Goal: Task Accomplishment & Management: Manage account settings

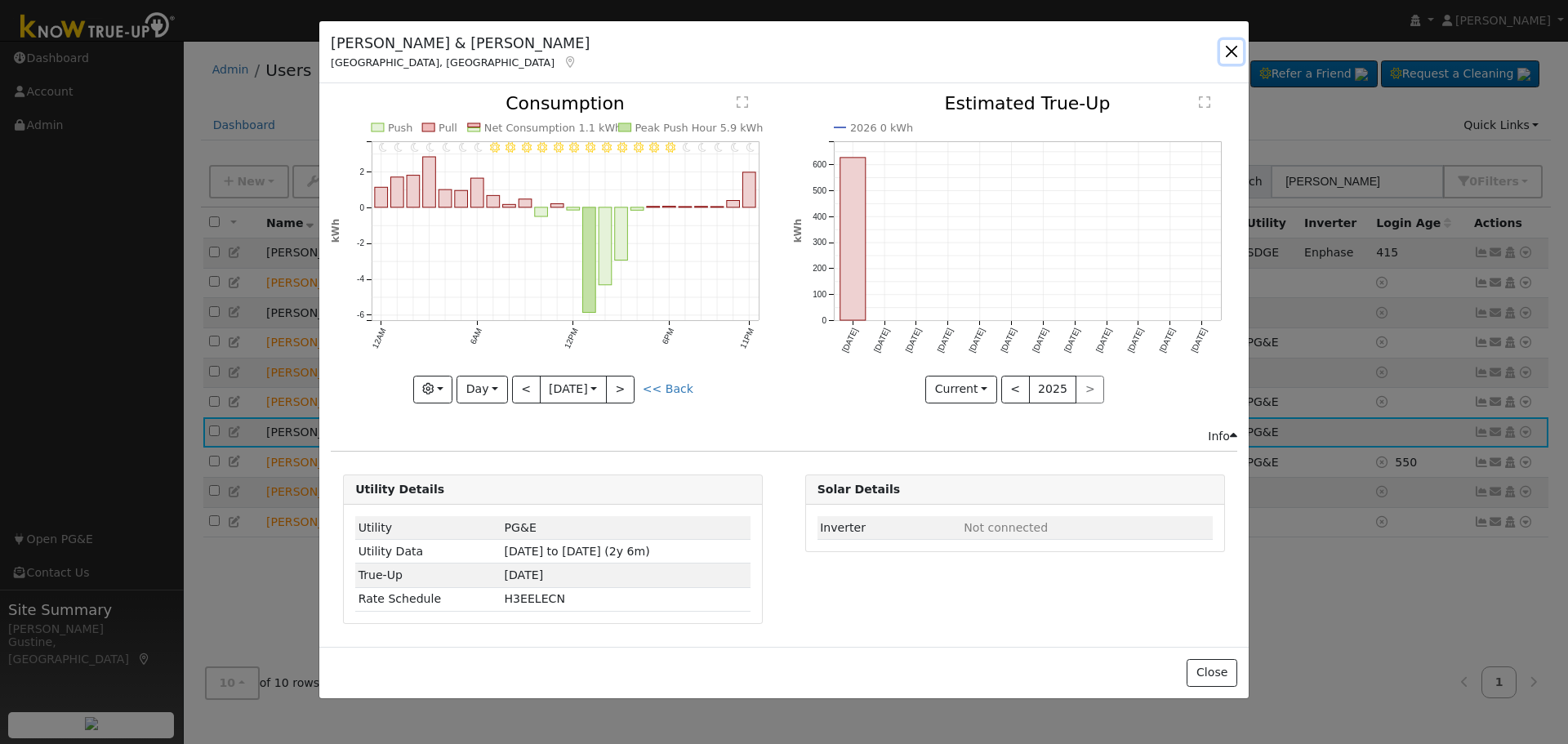
click at [1231, 50] on button "button" at bounding box center [1231, 52] width 23 height 23
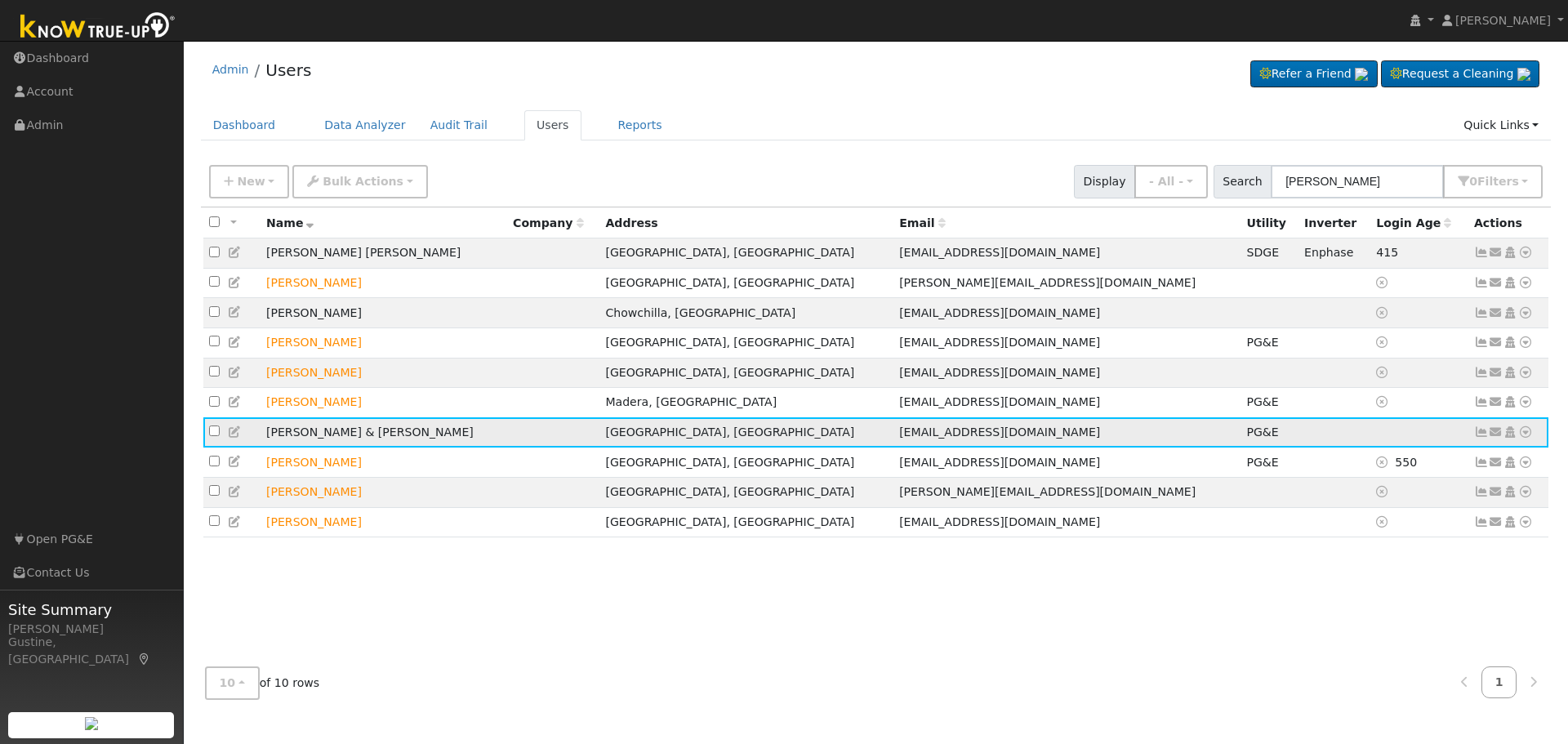
click at [234, 438] on icon at bounding box center [235, 432] width 15 height 11
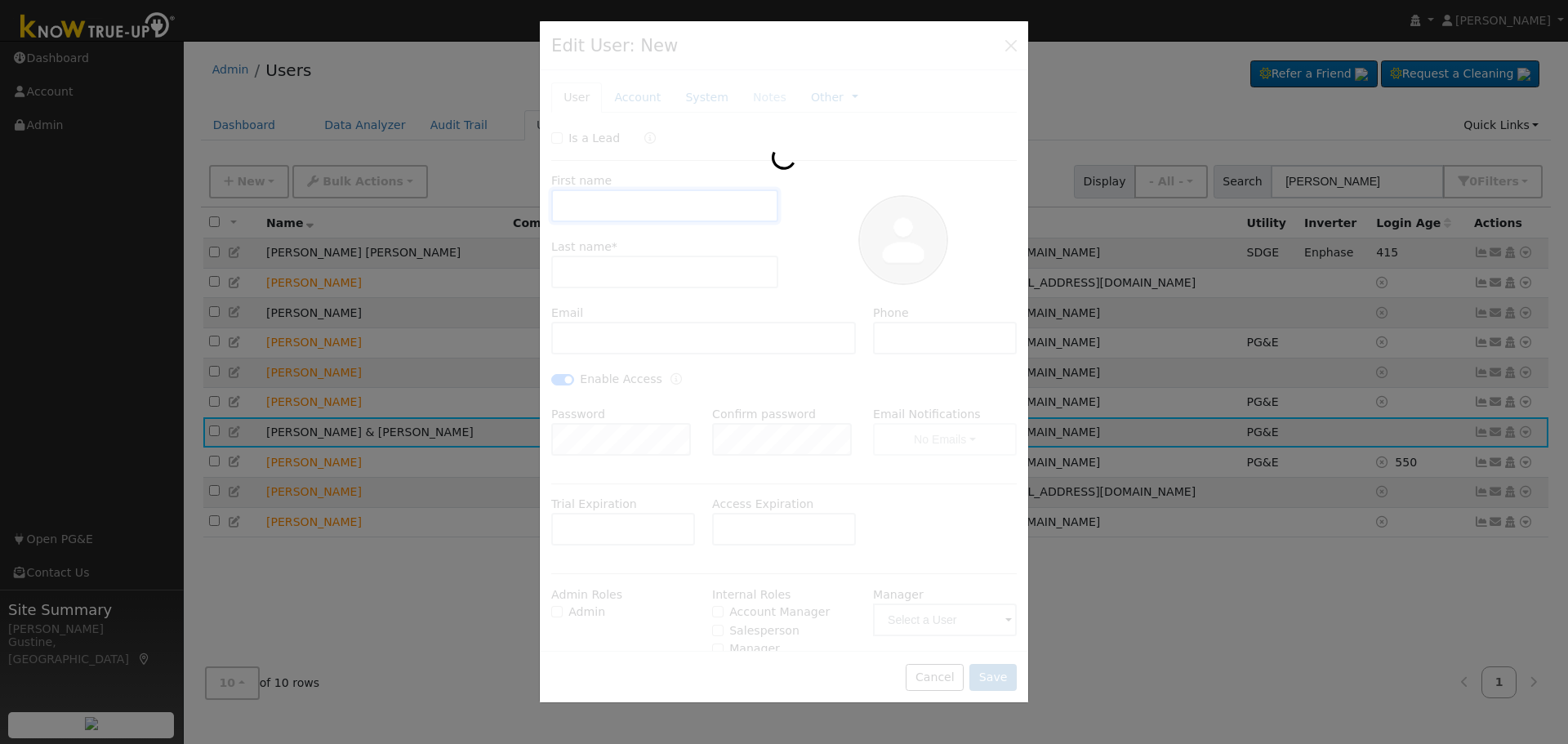
type input "[PERSON_NAME] & [PERSON_NAME]"
type input "[PERSON_NAME]"
type input "[EMAIL_ADDRESS][DOMAIN_NAME]"
type input "[PHONE_NUMBER]"
checkbox input "true"
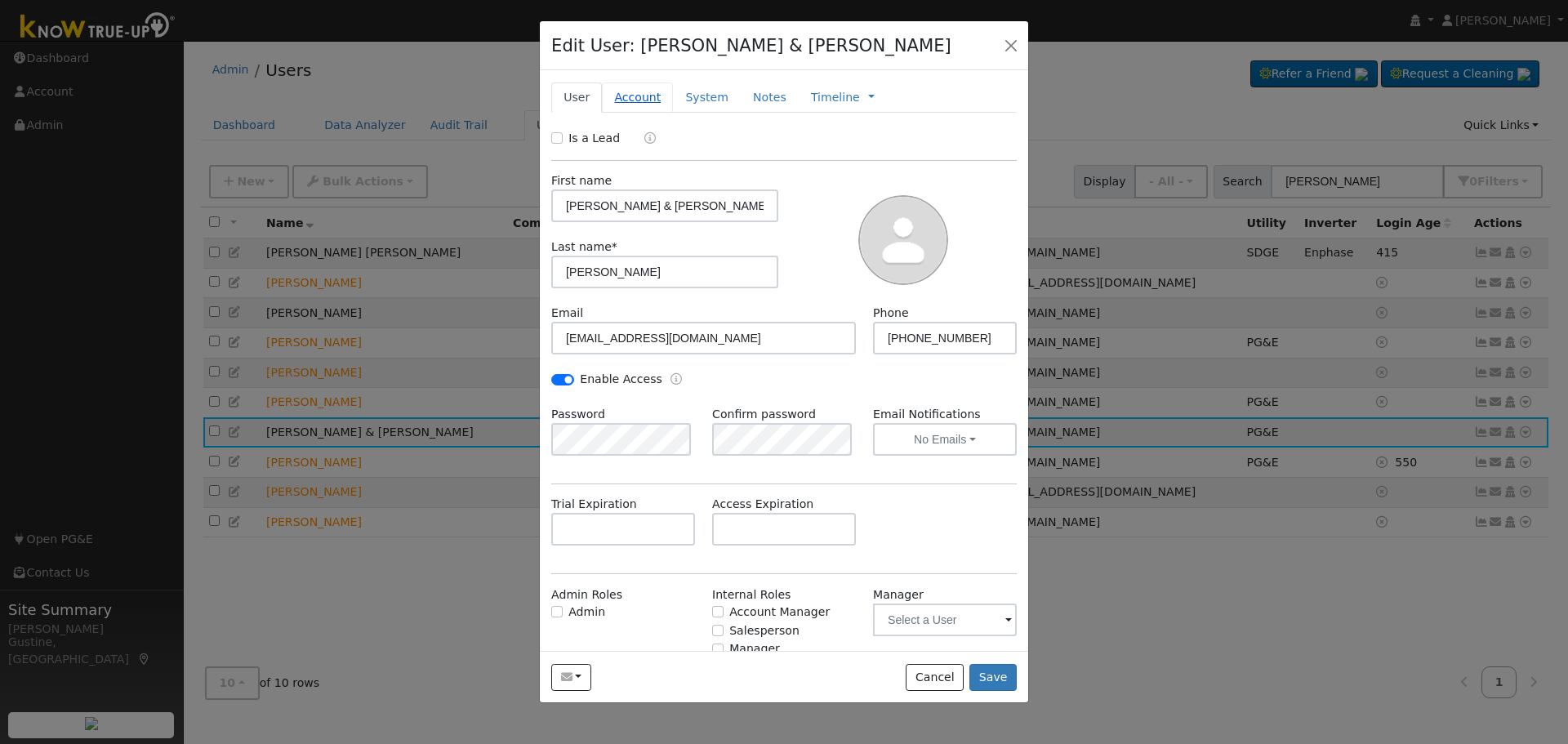
click at [641, 96] on link "Account" at bounding box center [637, 97] width 71 height 30
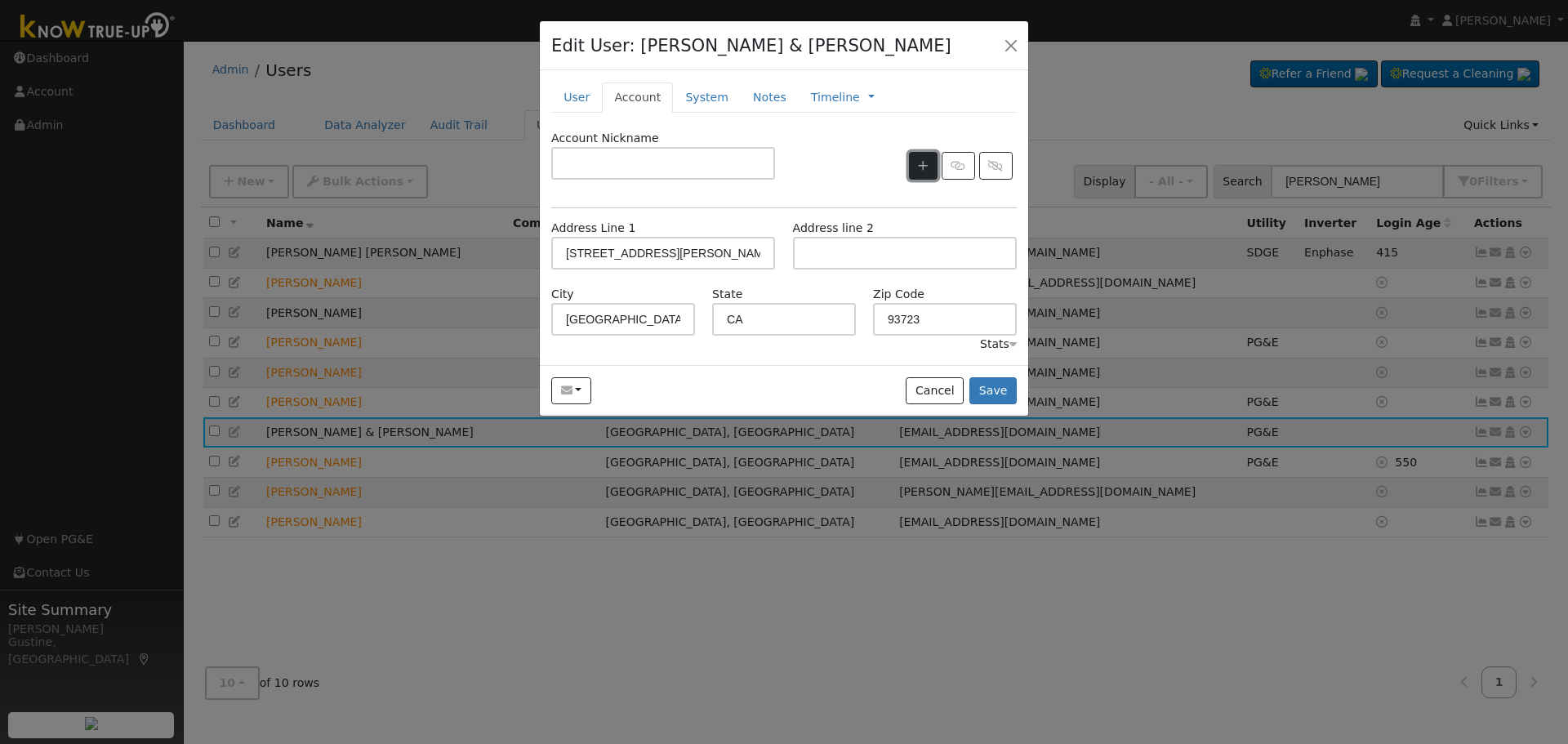
click at [919, 162] on icon "button" at bounding box center [922, 166] width 10 height 11
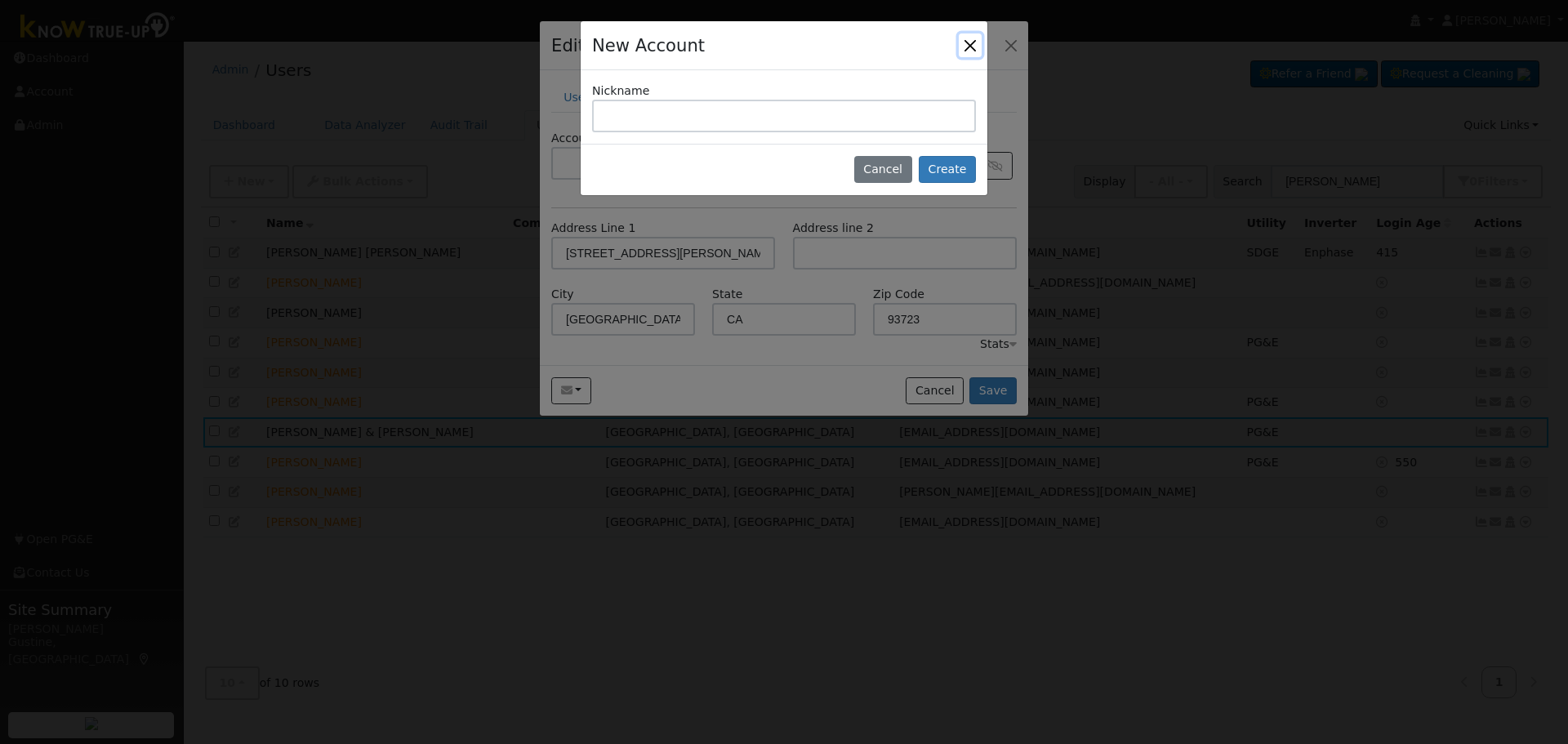
click at [961, 45] on button "Close" at bounding box center [970, 45] width 23 height 23
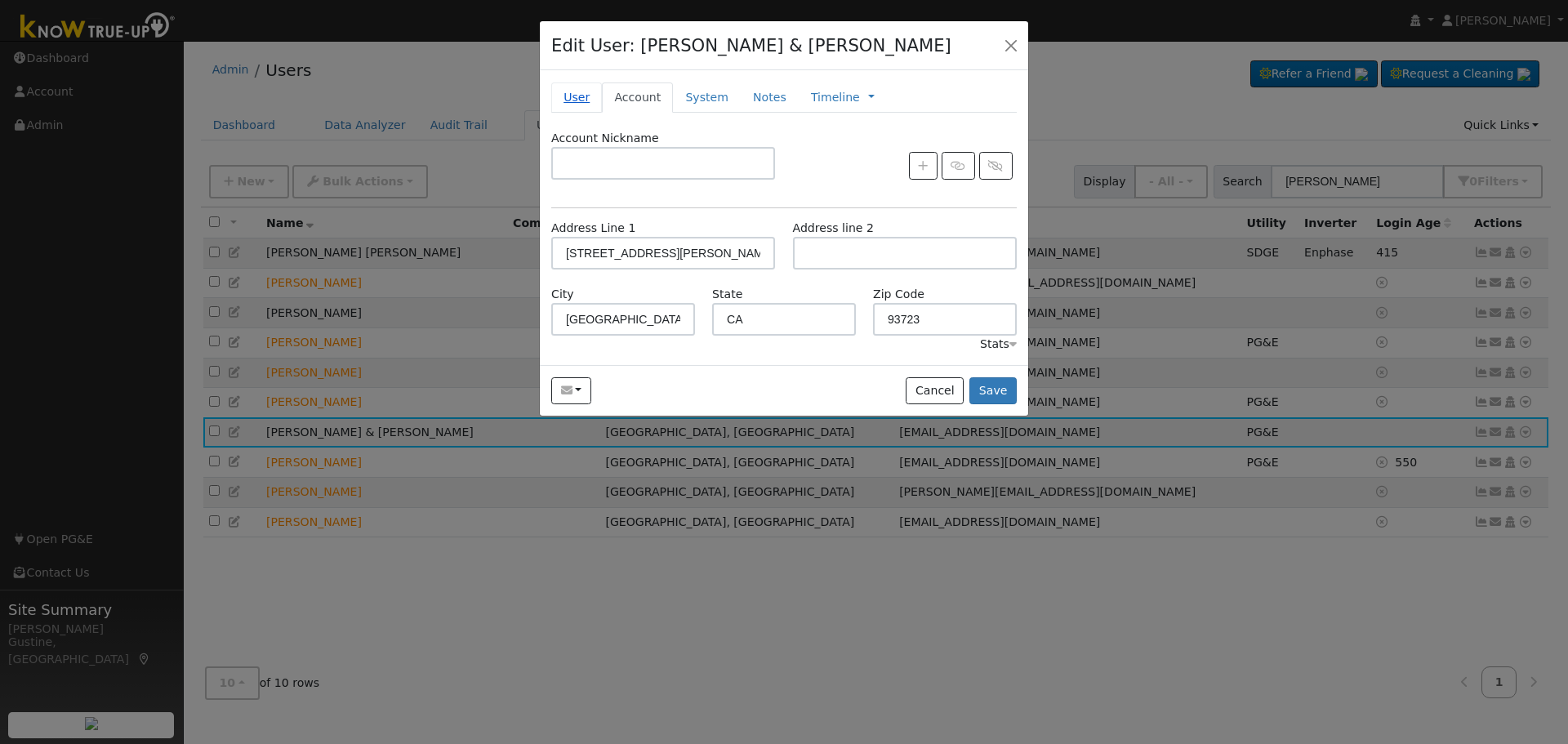
click at [567, 83] on link "User" at bounding box center [576, 97] width 51 height 30
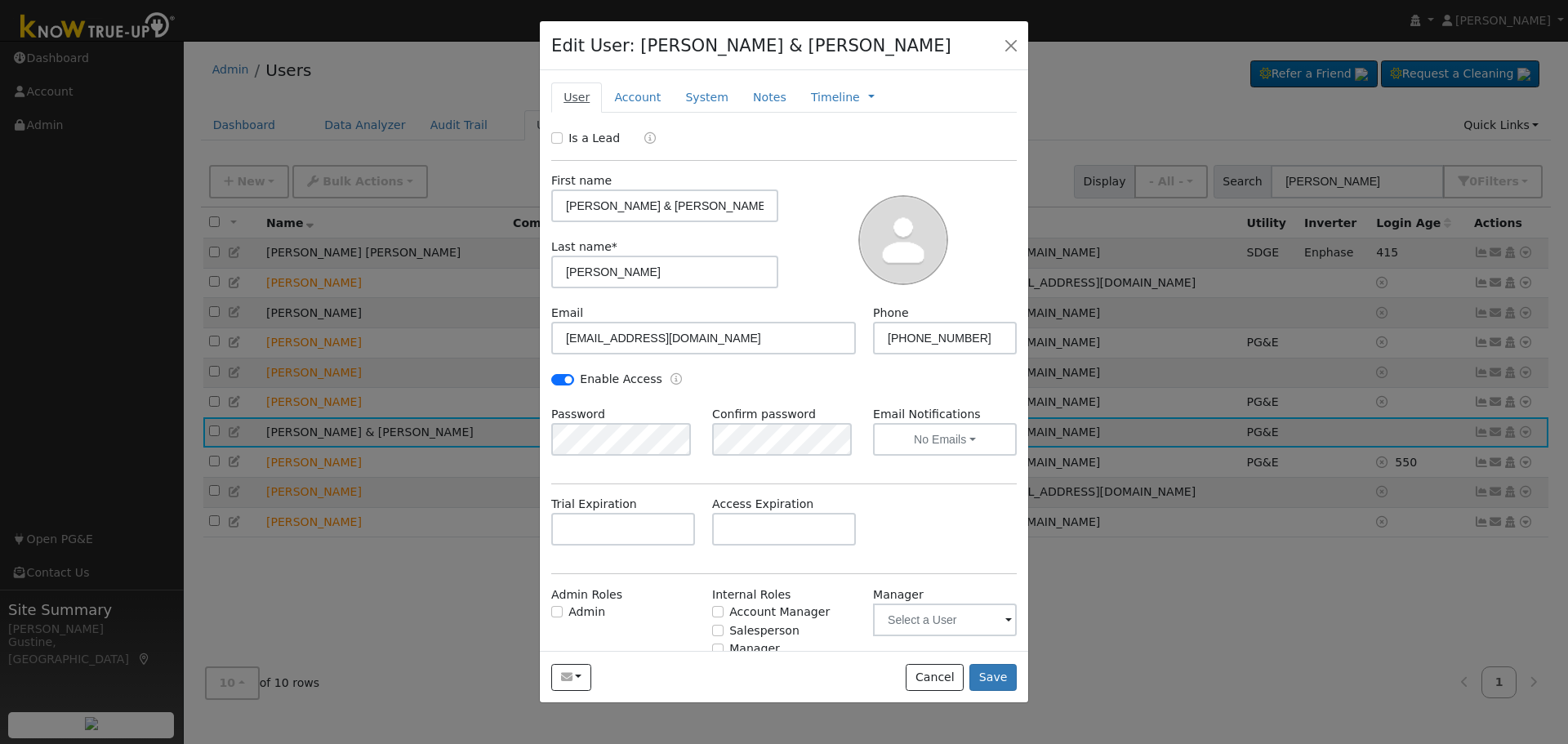
click at [568, 88] on link "User" at bounding box center [576, 97] width 51 height 30
click at [635, 103] on link "Account" at bounding box center [637, 97] width 71 height 30
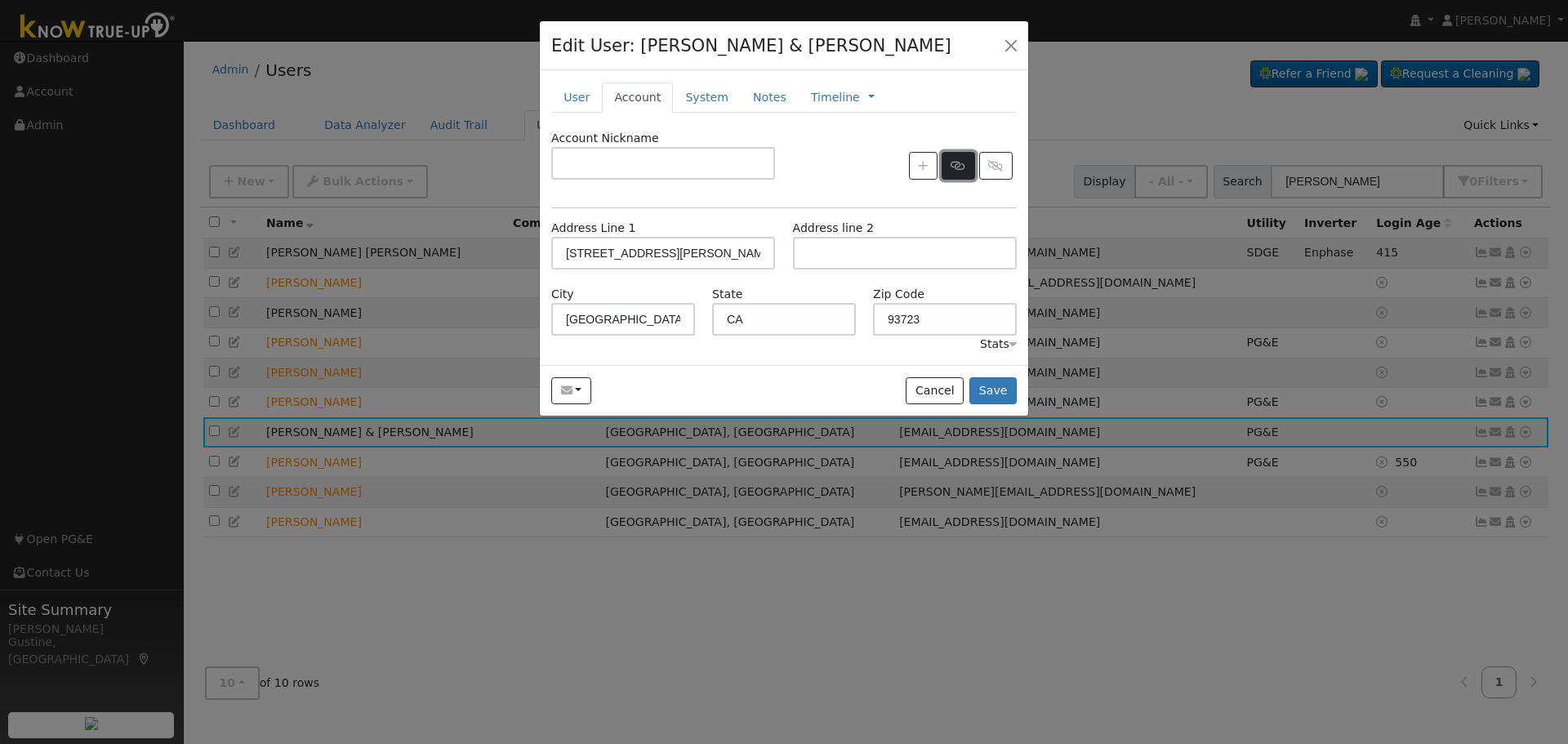
click at [962, 172] on icon "button" at bounding box center [957, 166] width 15 height 11
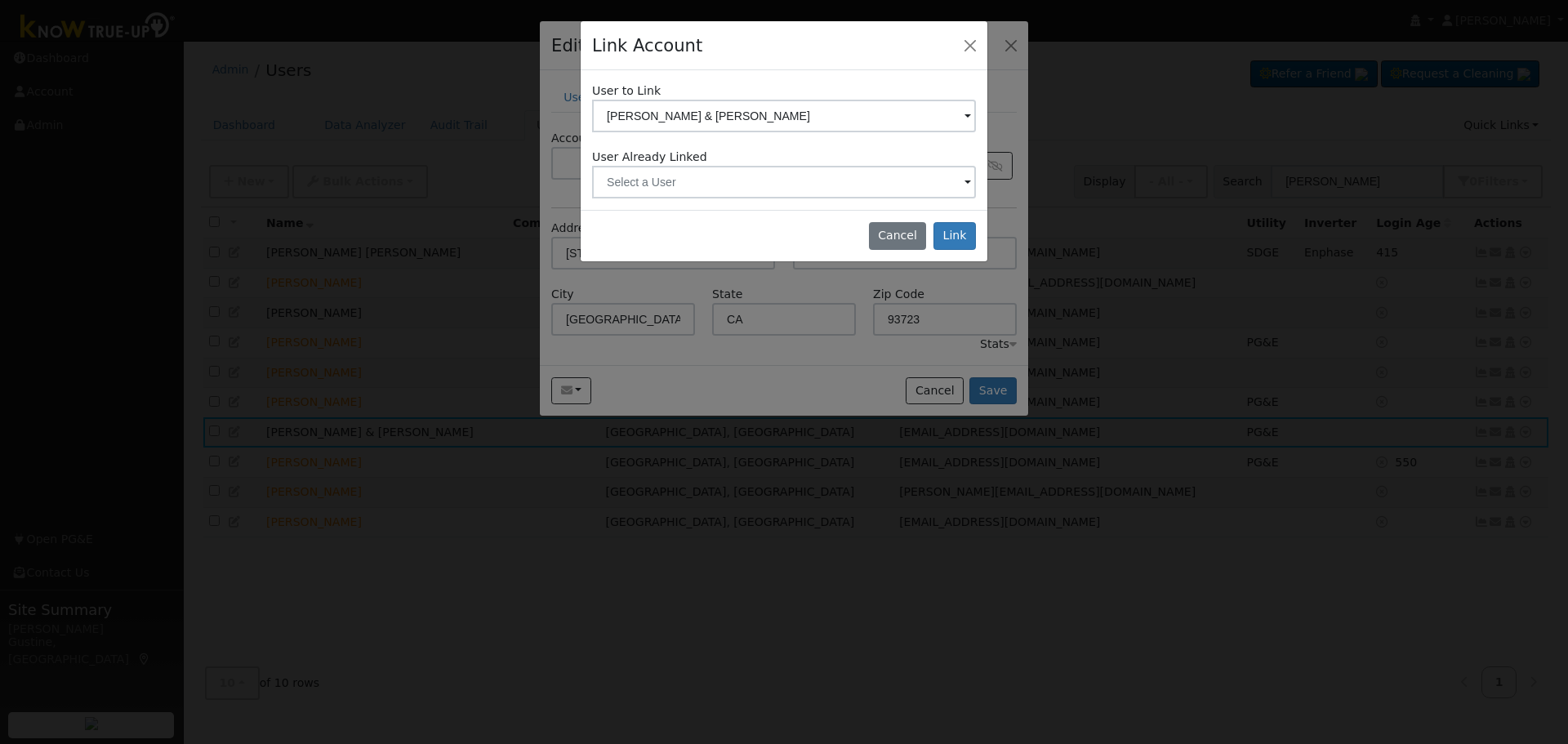
click at [869, 202] on div "User to Link [PERSON_NAME] & [PERSON_NAME] User Already Linked Account Select a…" at bounding box center [784, 139] width 406 height 138
click at [860, 180] on input "text" at bounding box center [784, 181] width 384 height 32
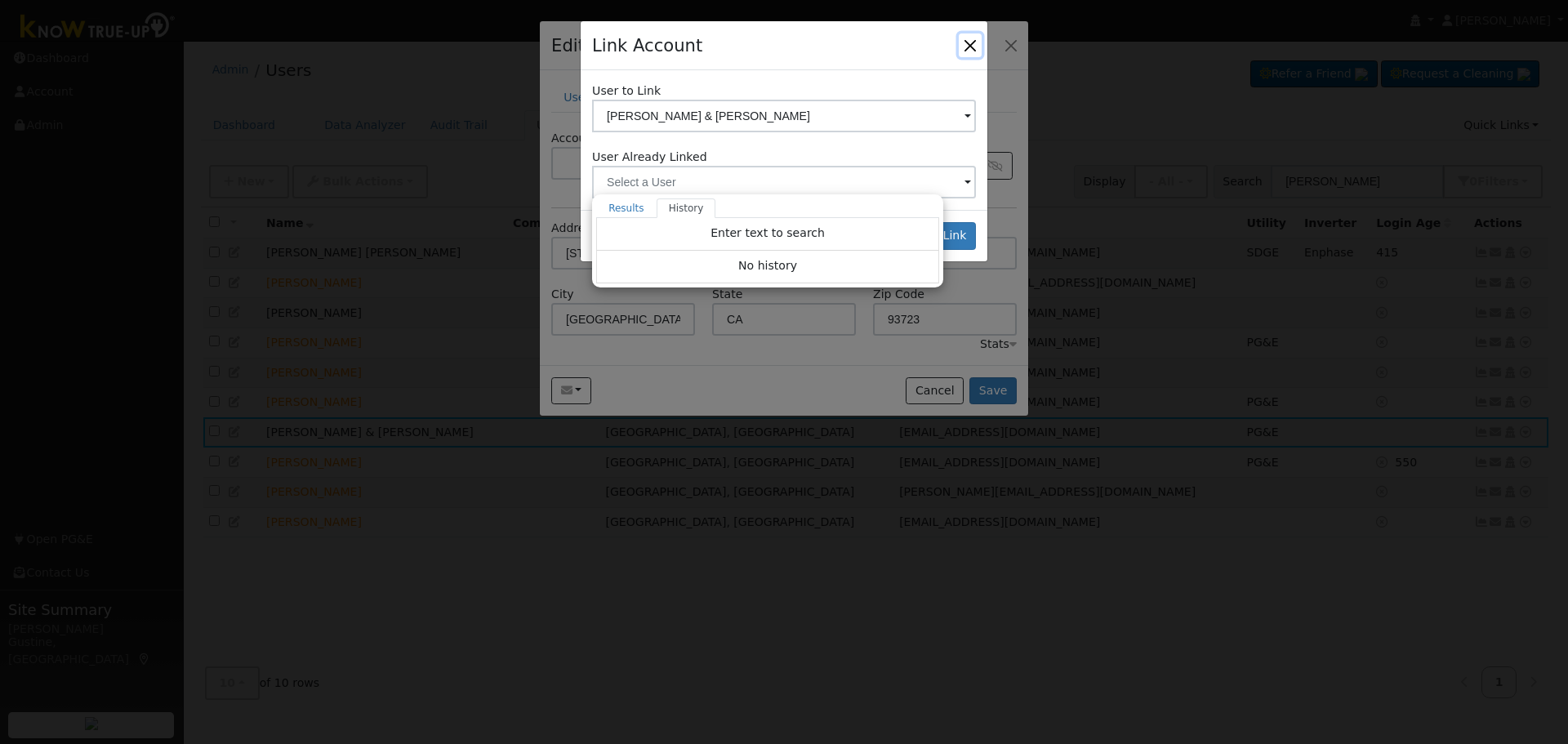
click at [979, 50] on button "Close" at bounding box center [970, 45] width 23 height 23
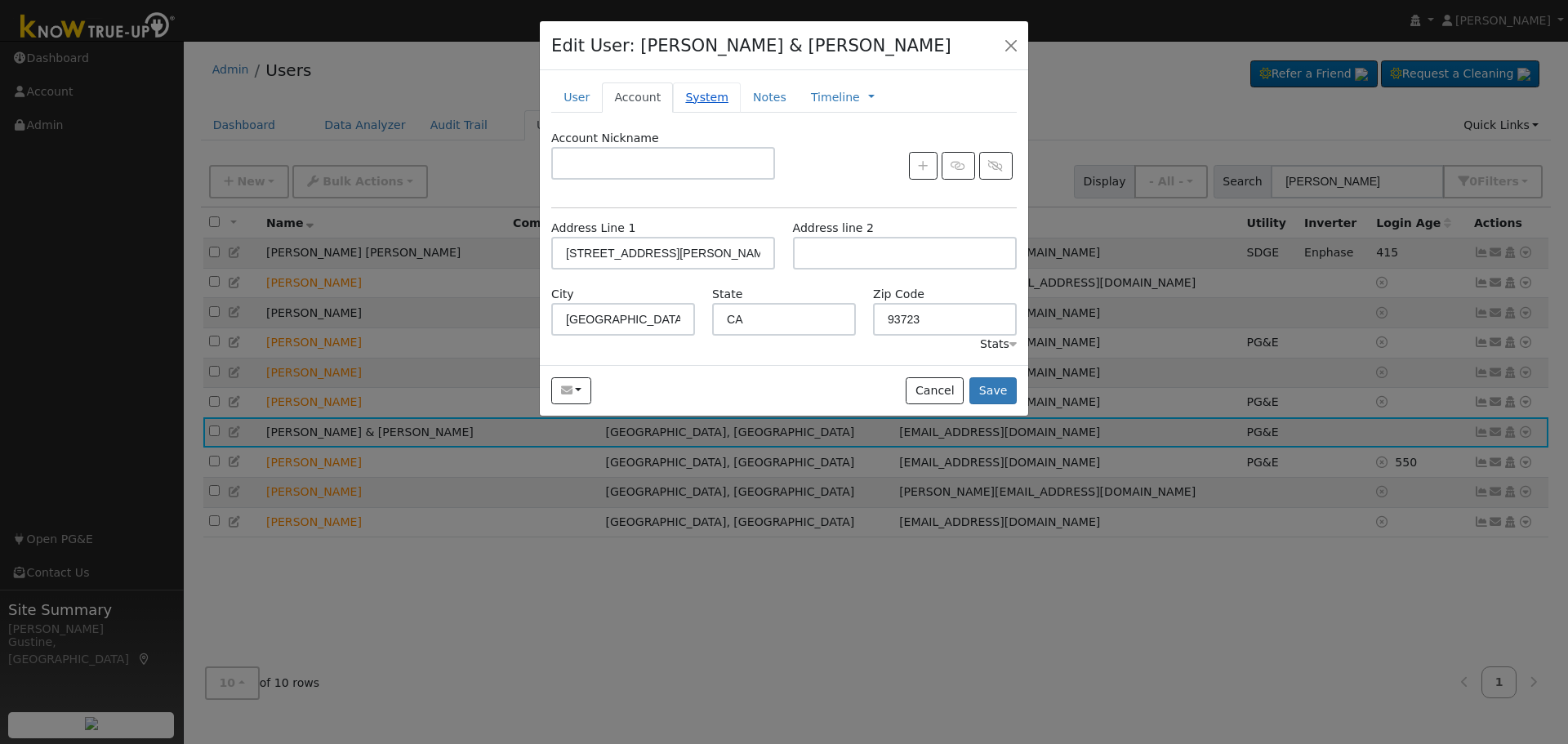
click at [703, 110] on link "System" at bounding box center [706, 97] width 67 height 30
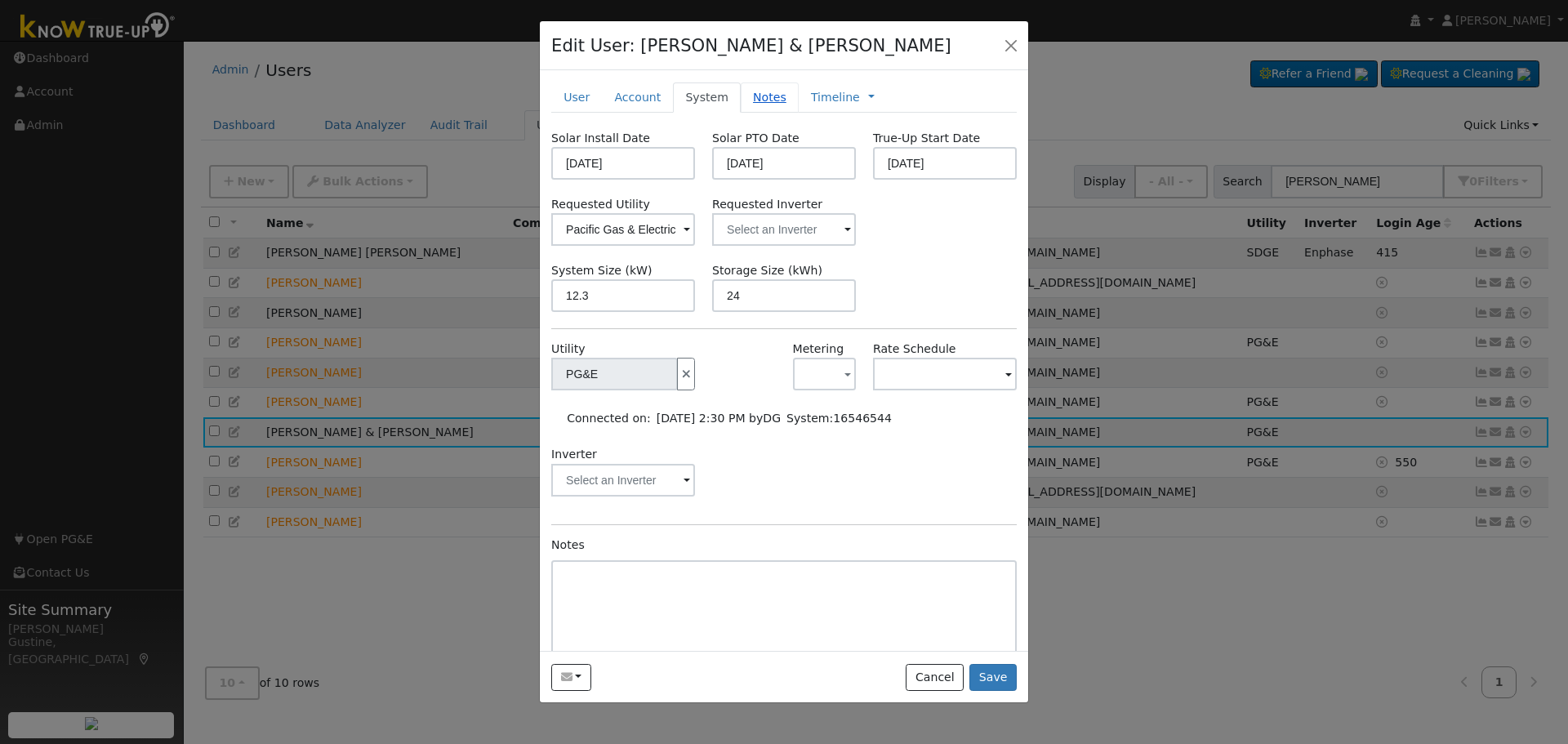
click at [750, 101] on link "Notes" at bounding box center [769, 97] width 58 height 30
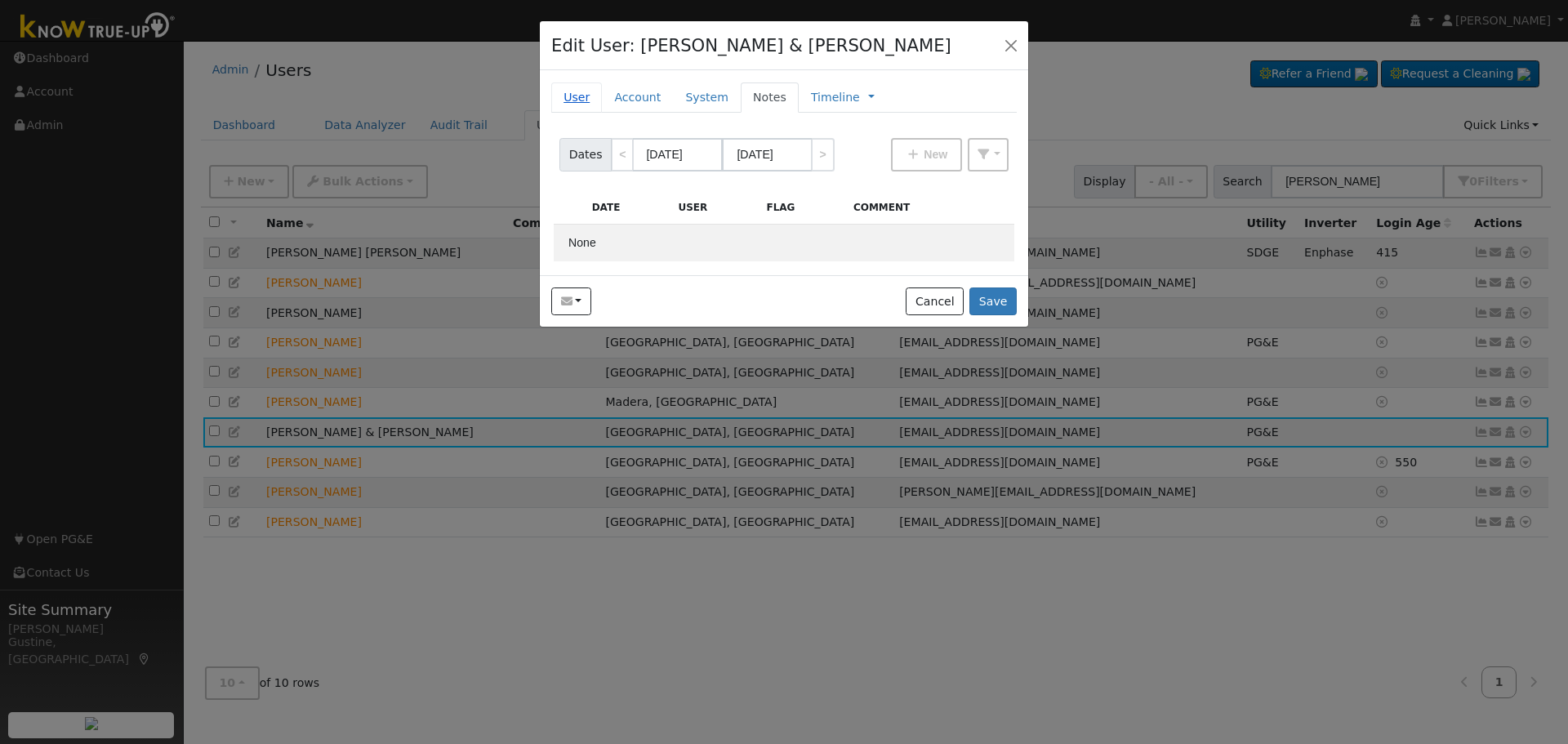
click at [595, 107] on link "User" at bounding box center [576, 97] width 51 height 30
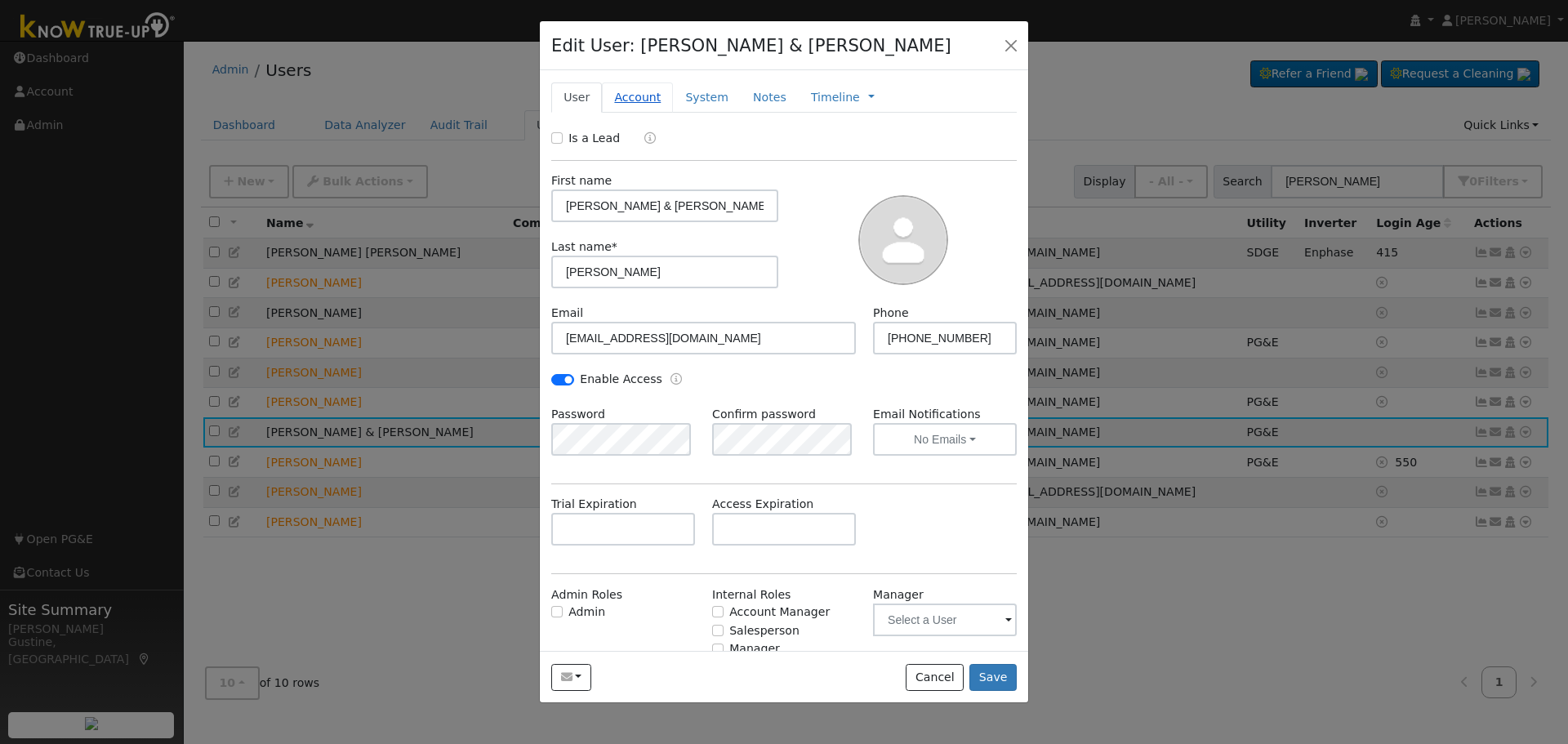
click at [651, 96] on link "Account" at bounding box center [637, 97] width 71 height 30
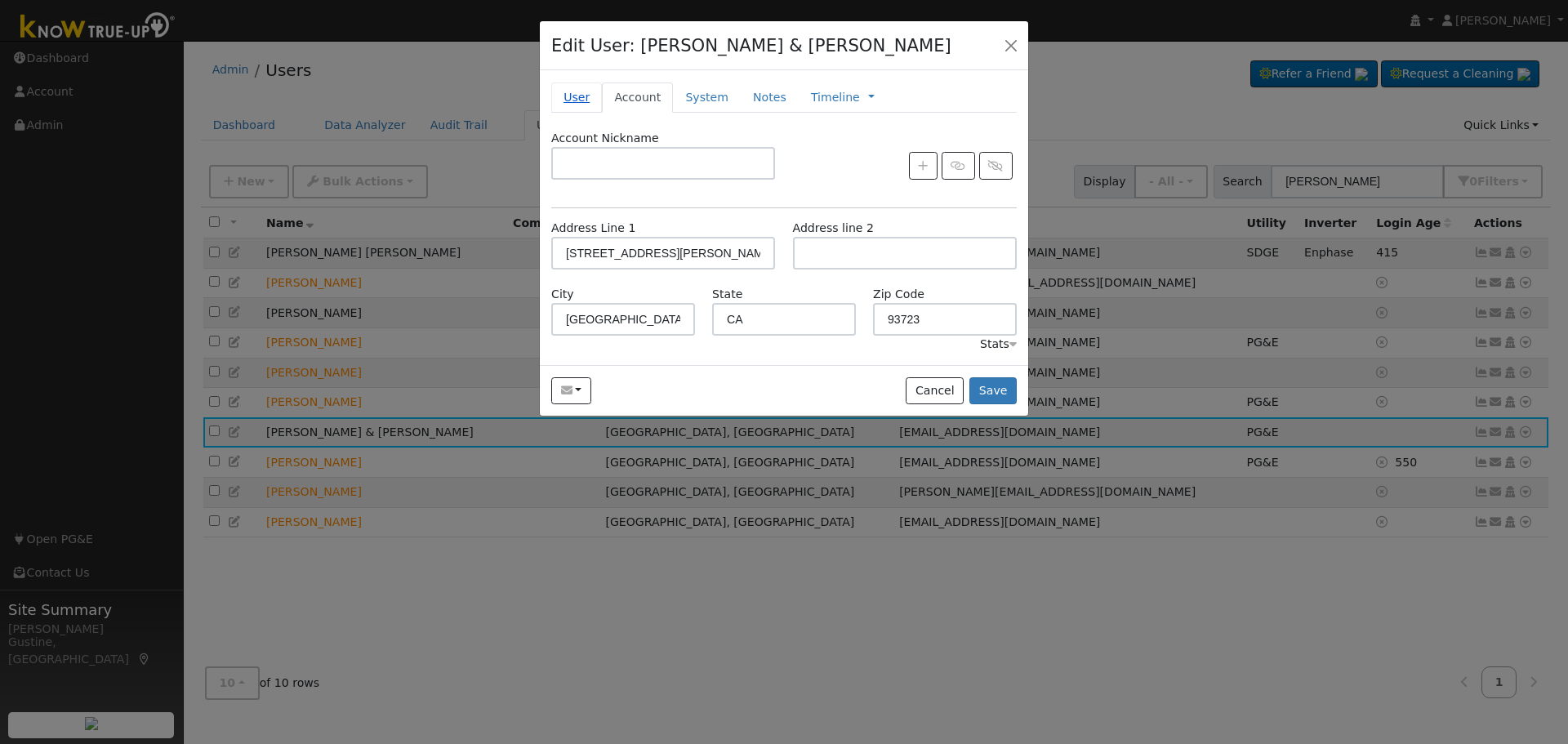
click at [583, 99] on link "User" at bounding box center [576, 97] width 51 height 30
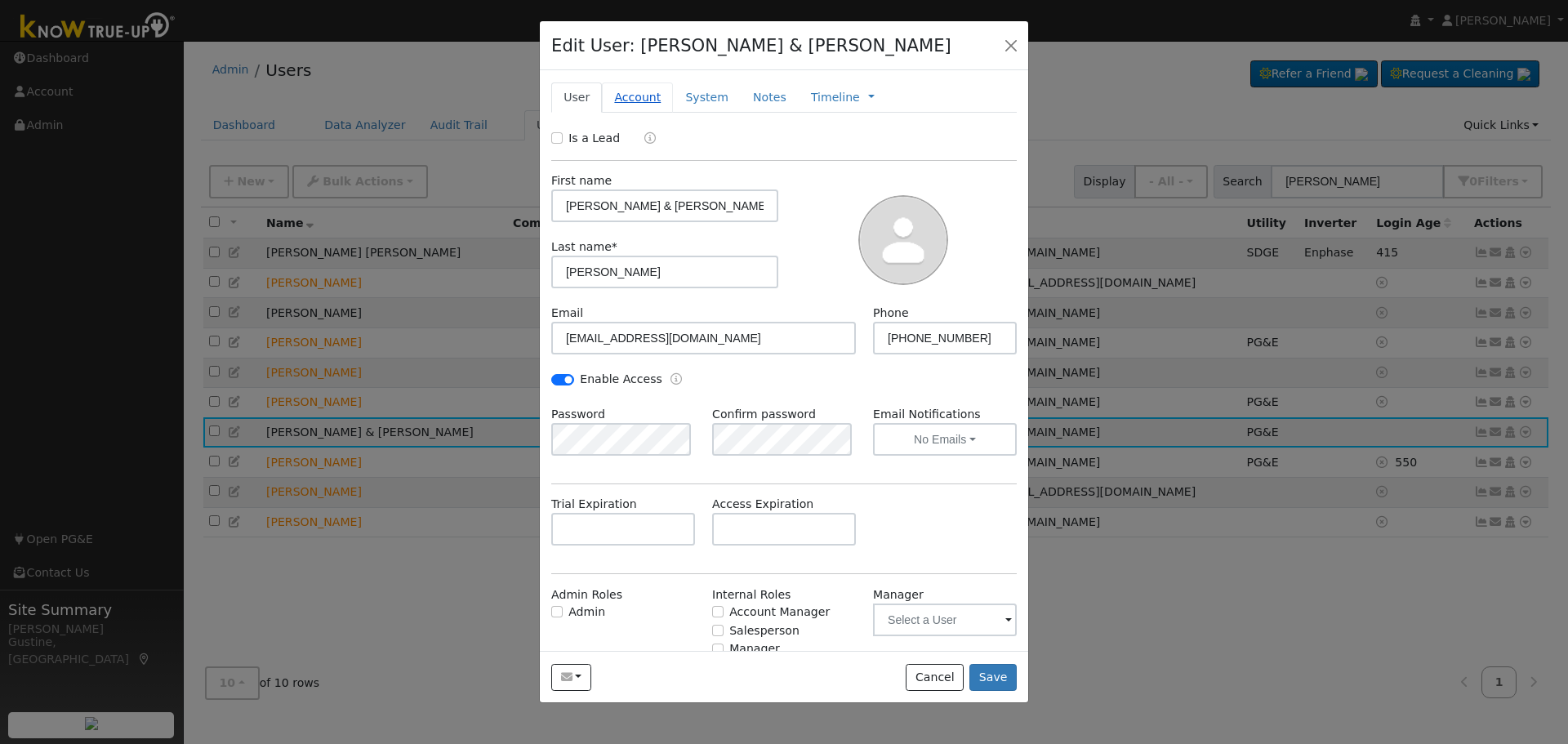
click at [612, 96] on link "Account" at bounding box center [637, 97] width 71 height 30
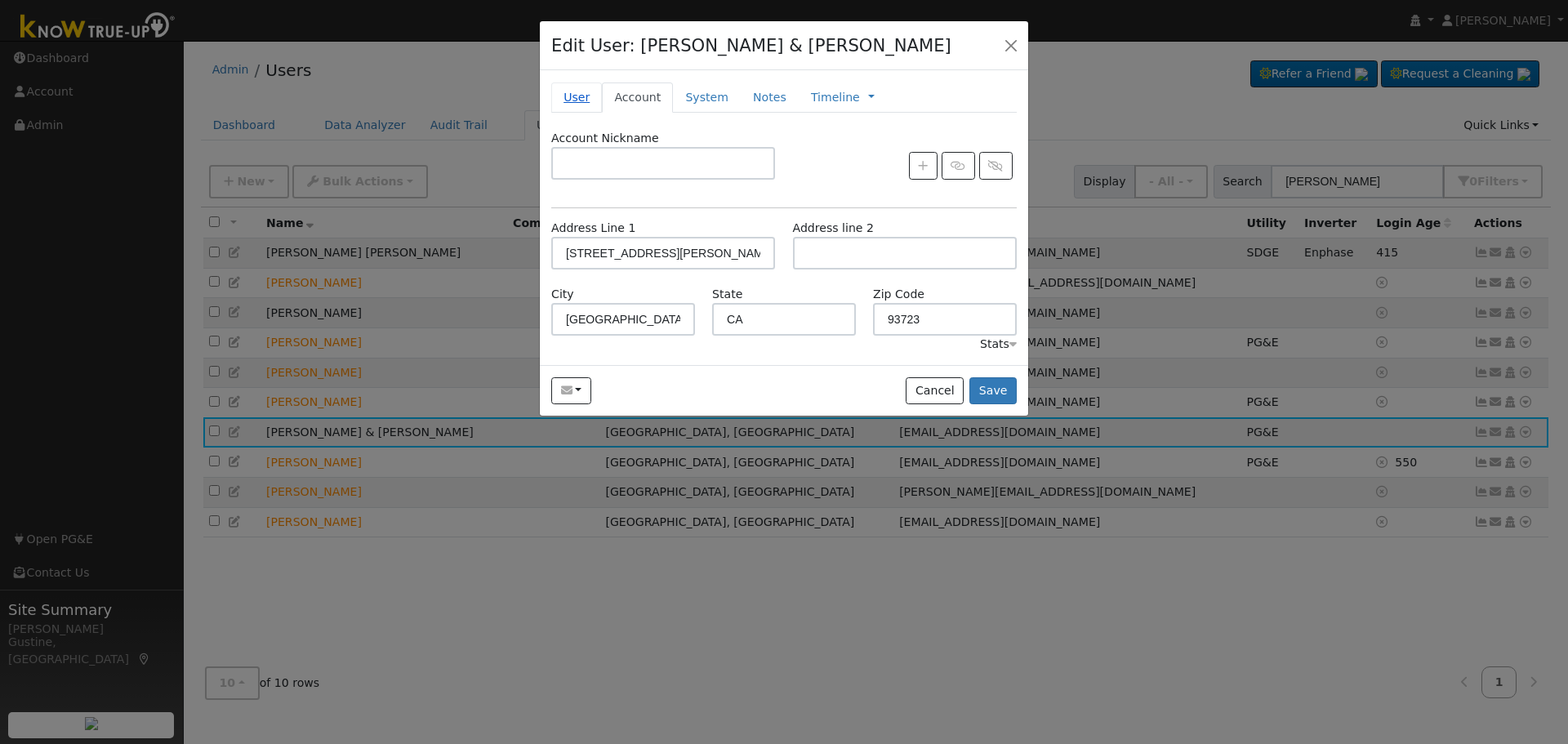
click at [590, 83] on link "User" at bounding box center [576, 97] width 51 height 30
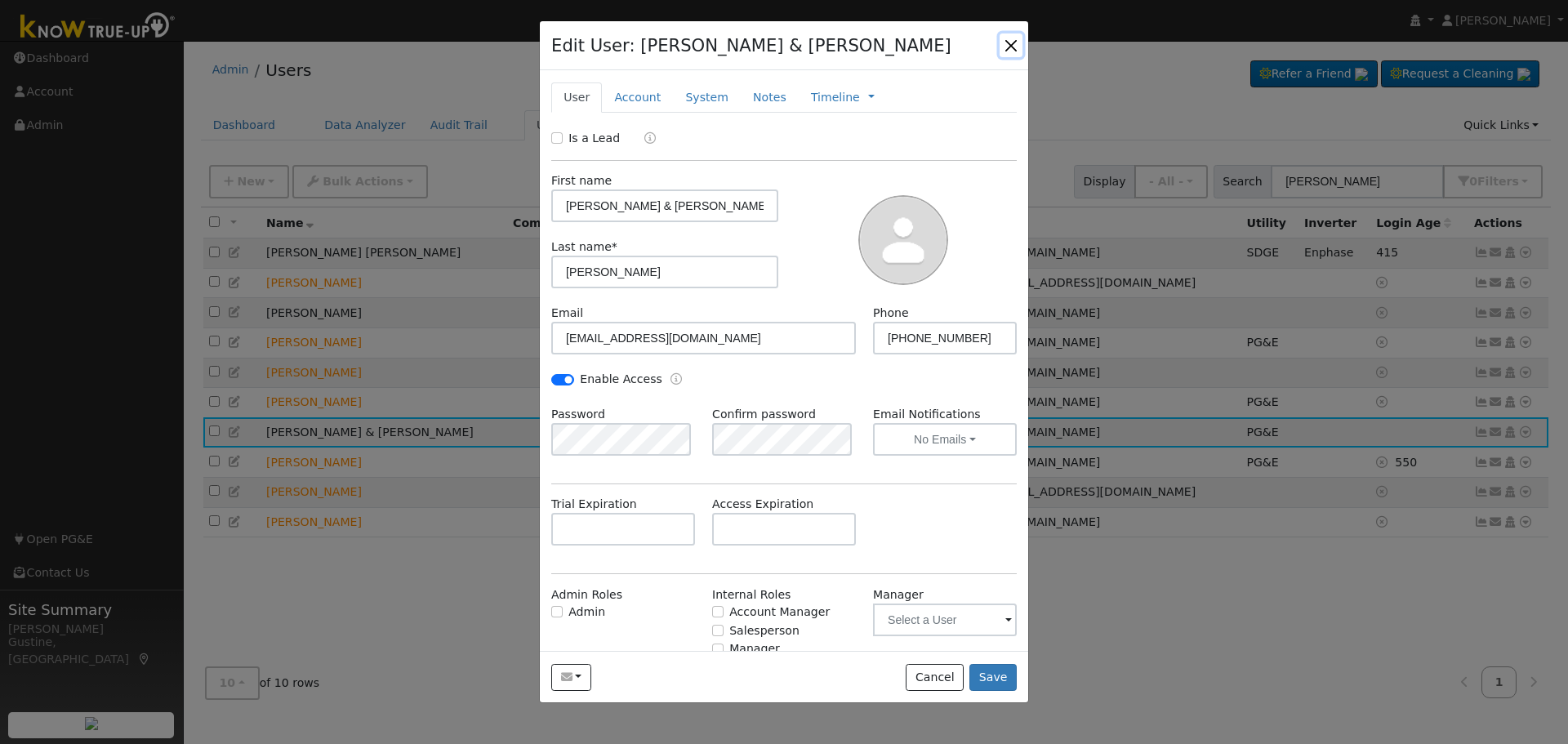
click at [1015, 53] on button "button" at bounding box center [1011, 45] width 23 height 23
